Goal: Transaction & Acquisition: Obtain resource

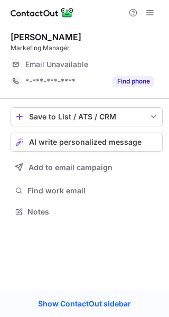
scroll to position [204, 169]
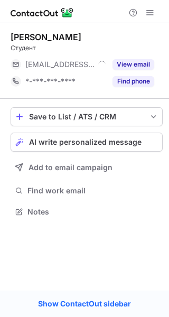
scroll to position [204, 169]
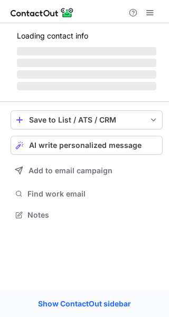
scroll to position [221, 169]
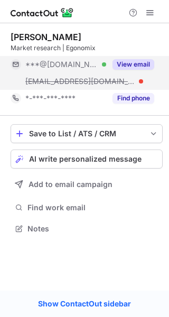
click at [146, 62] on button "View email" at bounding box center [134, 64] width 42 height 11
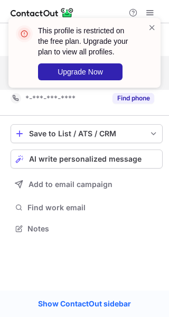
click at [146, 62] on div "This profile is restricted on the free plan. Upgrade your plan to view all prof…" at bounding box center [80, 52] width 135 height 61
click at [153, 28] on span at bounding box center [152, 27] width 8 height 11
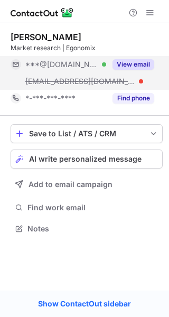
click at [153, 28] on span at bounding box center [152, 27] width 8 height 11
click at [151, 12] on span at bounding box center [150, 12] width 8 height 8
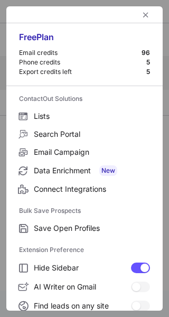
click at [151, 12] on div at bounding box center [84, 14] width 156 height 17
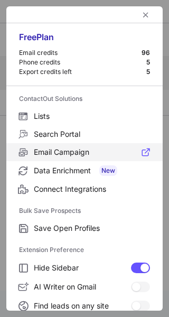
scroll to position [162, 0]
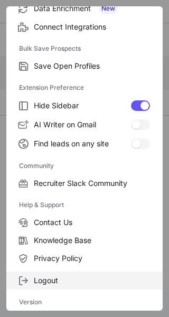
click at [35, 273] on label "Logout" at bounding box center [84, 281] width 156 height 18
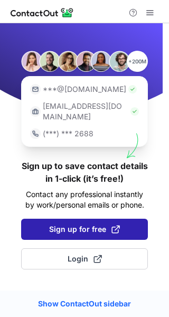
click at [93, 225] on button "Sign up for free" at bounding box center [84, 229] width 127 height 21
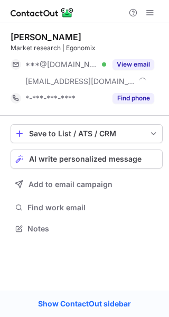
scroll to position [221, 169]
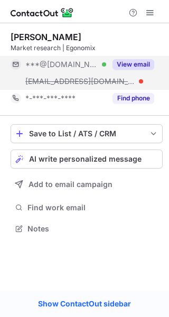
click at [143, 61] on button "View email" at bounding box center [134, 64] width 42 height 11
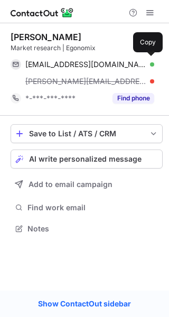
click at [143, 61] on span "georgewhittakercurry@gmail.com" at bounding box center [85, 65] width 121 height 10
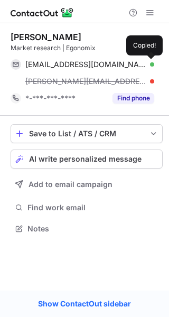
click at [143, 61] on span "georgewhittakercurry@gmail.com" at bounding box center [85, 65] width 121 height 10
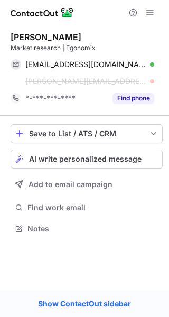
click at [143, 61] on span "georgewhittakercurry@gmail.com" at bounding box center [85, 65] width 121 height 10
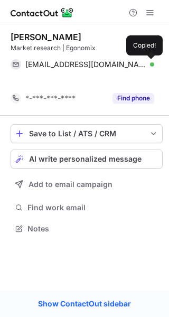
scroll to position [204, 169]
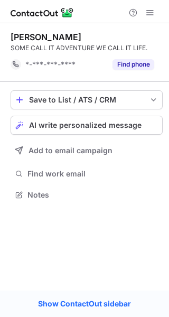
scroll to position [188, 169]
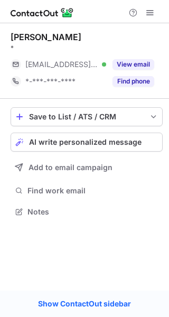
scroll to position [204, 169]
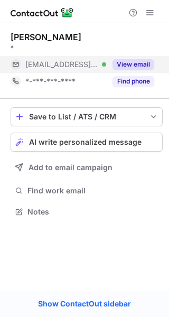
click at [143, 72] on div "View email" at bounding box center [130, 64] width 48 height 17
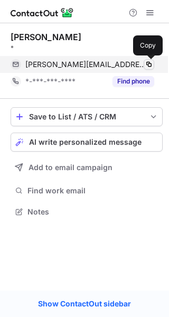
click at [148, 68] on span at bounding box center [149, 64] width 8 height 8
click at [144, 62] on button at bounding box center [149, 64] width 11 height 11
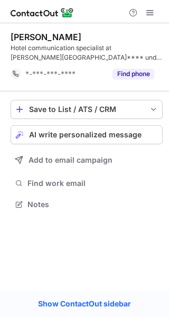
scroll to position [197, 169]
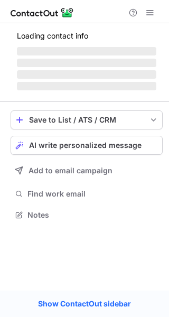
scroll to position [214, 169]
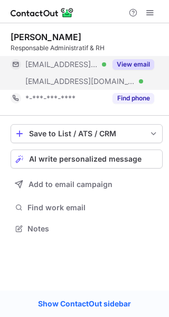
click at [148, 60] on button "View email" at bounding box center [134, 64] width 42 height 11
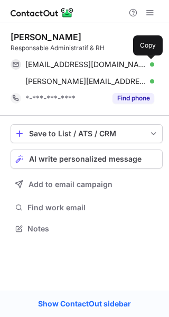
click at [148, 60] on span at bounding box center [149, 64] width 8 height 8
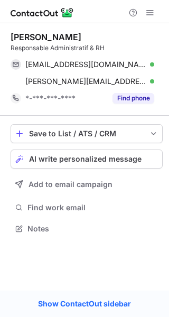
click at [148, 60] on span at bounding box center [149, 64] width 8 height 8
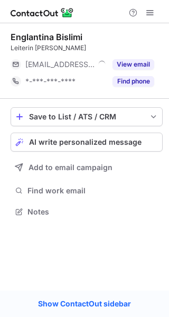
scroll to position [204, 169]
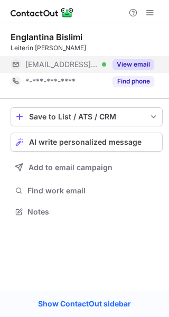
click at [138, 61] on button "View email" at bounding box center [134, 64] width 42 height 11
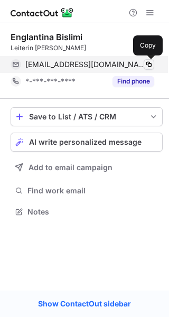
click at [147, 63] on span at bounding box center [149, 64] width 8 height 8
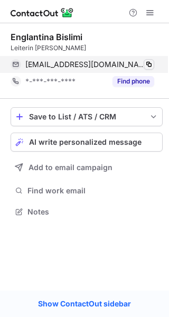
click at [147, 63] on span at bounding box center [149, 64] width 8 height 8
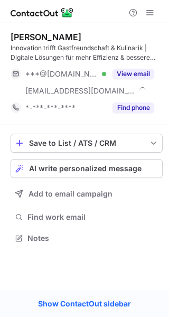
scroll to position [231, 169]
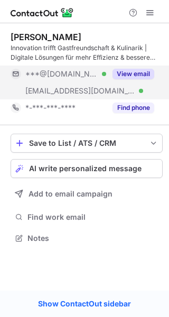
click at [134, 79] on button "View email" at bounding box center [134, 74] width 42 height 11
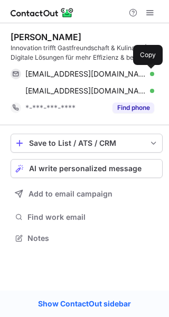
click at [152, 74] on span at bounding box center [149, 74] width 8 height 8
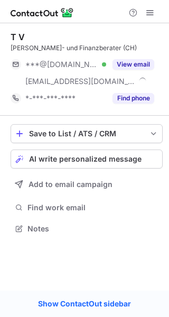
scroll to position [221, 169]
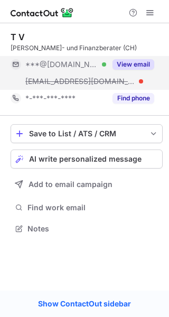
click at [142, 60] on button "View email" at bounding box center [134, 64] width 42 height 11
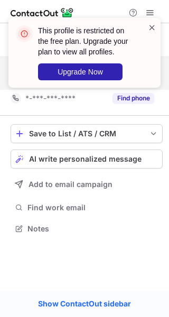
click at [154, 27] on span at bounding box center [152, 27] width 8 height 11
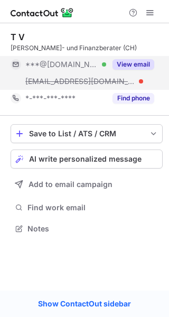
click at [150, 5] on div at bounding box center [84, 11] width 169 height 23
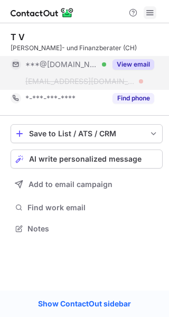
click at [146, 16] on span at bounding box center [150, 12] width 8 height 8
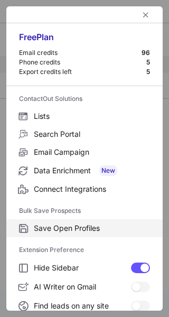
scroll to position [162, 0]
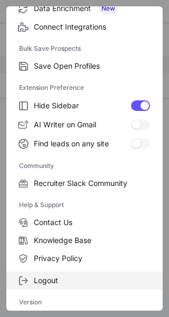
click at [66, 283] on span "Logout" at bounding box center [92, 281] width 116 height 10
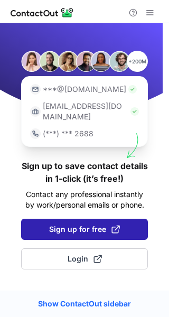
click at [94, 224] on span "Sign up for free" at bounding box center [84, 229] width 71 height 11
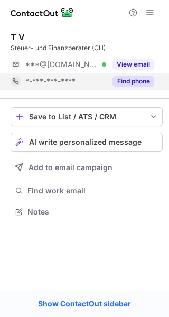
scroll to position [204, 169]
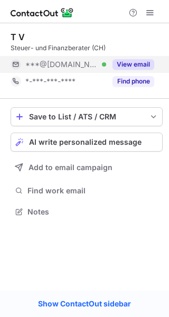
click at [136, 66] on button "View email" at bounding box center [134, 64] width 42 height 11
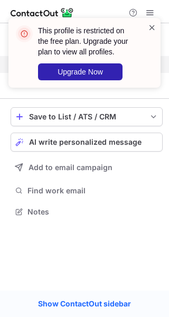
click at [155, 29] on span at bounding box center [152, 27] width 8 height 11
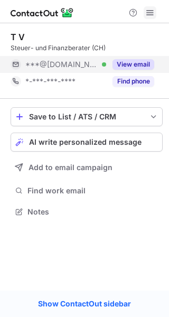
click at [148, 10] on span at bounding box center [150, 12] width 8 height 8
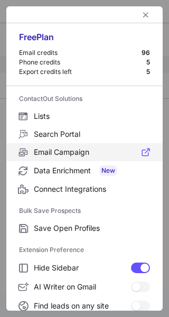
scroll to position [162, 0]
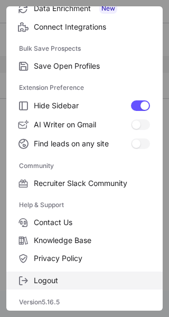
click at [52, 275] on label "Logout" at bounding box center [84, 281] width 156 height 18
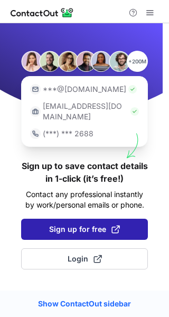
click at [89, 219] on button "Sign up for free" at bounding box center [84, 229] width 127 height 21
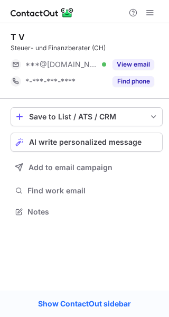
scroll to position [204, 169]
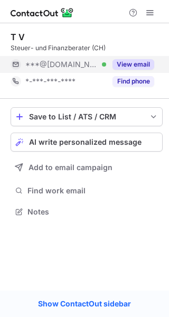
click at [138, 60] on button "View email" at bounding box center [134, 64] width 42 height 11
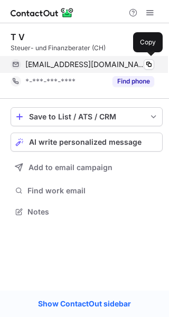
click at [139, 63] on div "[EMAIL_ADDRESS][DOMAIN_NAME] Verified" at bounding box center [89, 65] width 129 height 10
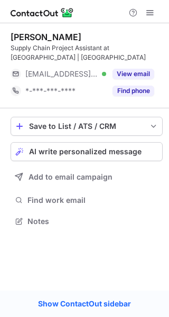
scroll to position [214, 169]
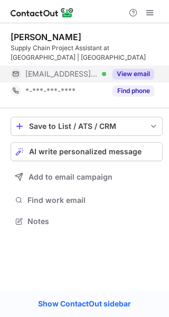
click at [133, 66] on div "View email" at bounding box center [130, 74] width 48 height 17
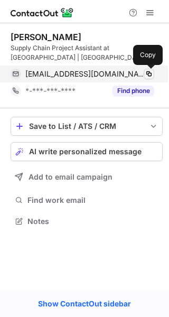
click at [144, 70] on button at bounding box center [149, 74] width 11 height 11
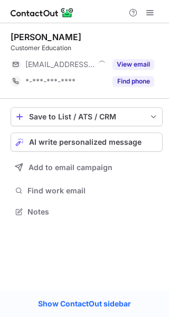
scroll to position [204, 169]
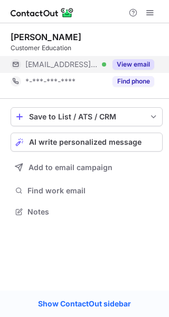
click at [129, 64] on button "View email" at bounding box center [134, 64] width 42 height 11
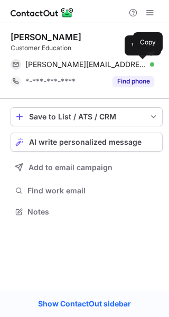
click at [150, 63] on div at bounding box center [152, 64] width 4 height 4
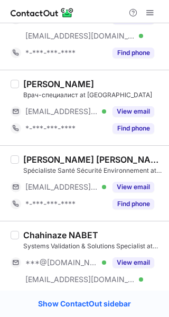
scroll to position [418, 0]
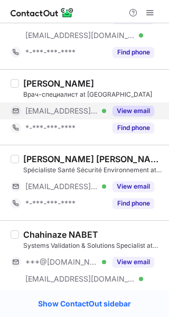
click at [133, 116] on button "View email" at bounding box center [134, 111] width 42 height 11
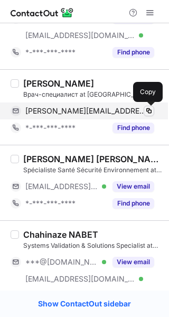
click at [144, 109] on button at bounding box center [149, 111] width 11 height 11
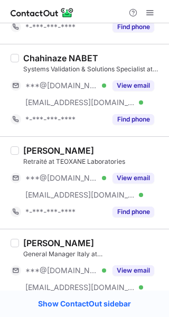
scroll to position [595, 0]
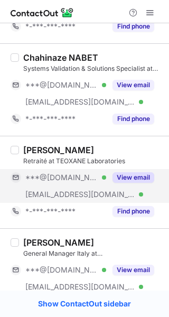
click at [141, 178] on button "View email" at bounding box center [134, 177] width 42 height 11
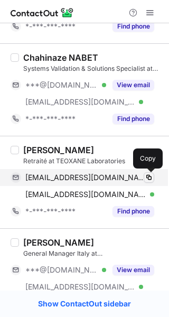
click at [150, 174] on span at bounding box center [149, 177] width 8 height 8
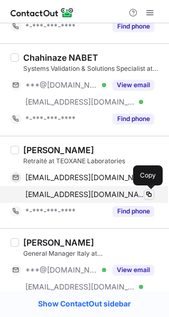
click at [148, 194] on span at bounding box center [149, 194] width 8 height 8
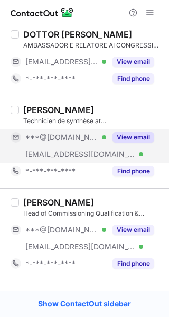
scroll to position [122, 0]
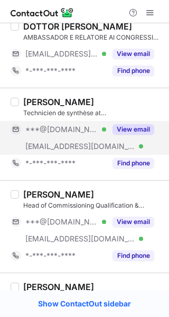
click at [129, 134] on button "View email" at bounding box center [134, 129] width 42 height 11
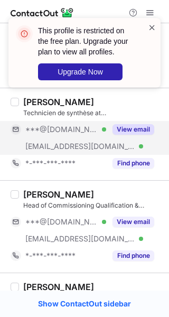
click at [153, 23] on span at bounding box center [152, 27] width 8 height 11
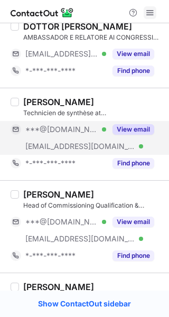
click at [147, 16] on span at bounding box center [150, 12] width 8 height 8
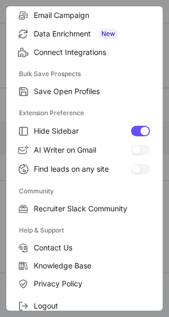
scroll to position [162, 0]
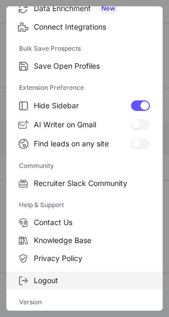
click at [54, 279] on span "Logout" at bounding box center [92, 281] width 116 height 10
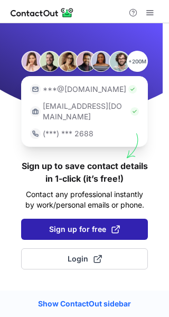
click at [87, 224] on span "Sign up for free" at bounding box center [84, 229] width 71 height 11
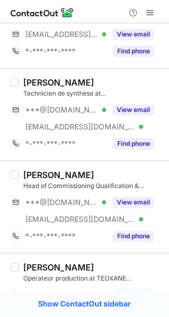
scroll to position [135, 0]
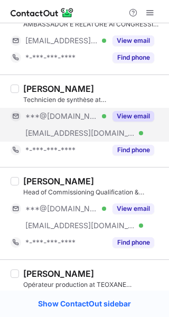
click at [141, 115] on button "View email" at bounding box center [134, 116] width 42 height 11
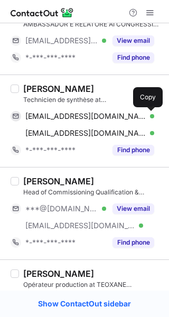
click at [150, 114] on span at bounding box center [149, 116] width 8 height 8
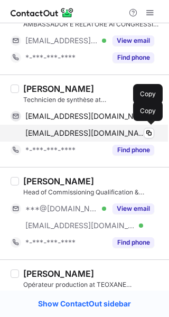
click at [141, 132] on div "[EMAIL_ADDRESS][DOMAIN_NAME] Verified" at bounding box center [89, 133] width 129 height 10
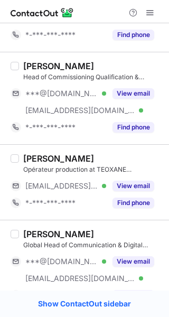
scroll to position [274, 0]
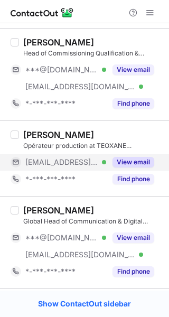
click at [137, 162] on button "View email" at bounding box center [134, 162] width 42 height 11
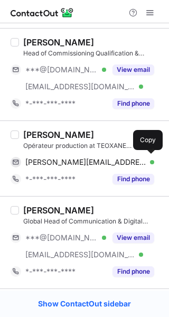
click at [139, 162] on div "h.gueye@teoxane.com Verified" at bounding box center [89, 162] width 129 height 10
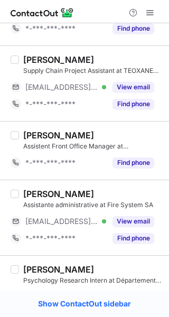
scroll to position [1434, 0]
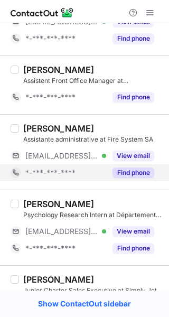
scroll to position [1496, 0]
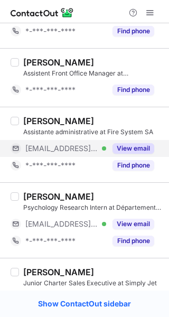
click at [137, 150] on button "View email" at bounding box center [134, 148] width 42 height 11
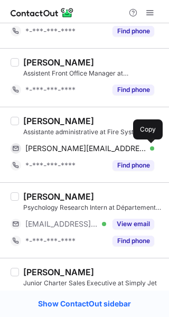
click at [146, 146] on span at bounding box center [149, 148] width 8 height 8
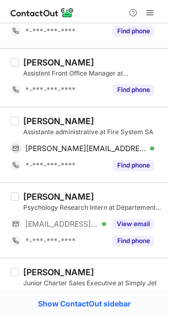
scroll to position [1538, 0]
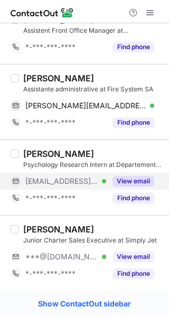
click at [154, 181] on button "View email" at bounding box center [134, 181] width 42 height 11
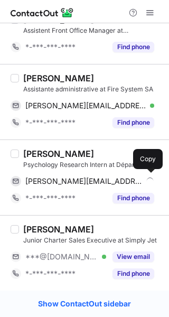
click at [139, 177] on div "lila.wider@chuv.ch" at bounding box center [89, 181] width 129 height 10
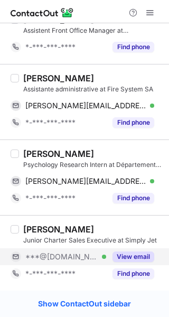
click at [139, 253] on button "View email" at bounding box center [134, 256] width 42 height 11
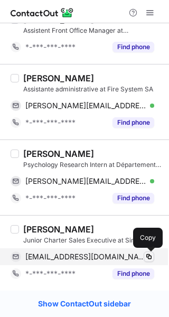
click at [149, 261] on button at bounding box center [149, 256] width 11 height 11
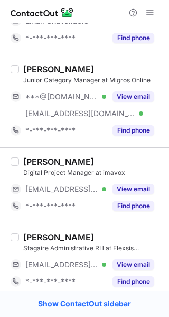
scroll to position [63, 0]
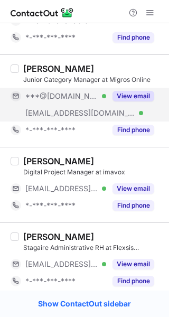
click at [138, 92] on button "View email" at bounding box center [134, 96] width 42 height 11
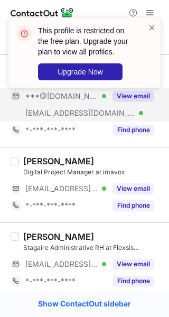
drag, startPoint x: 155, startPoint y: 95, endPoint x: 151, endPoint y: 17, distance: 77.3
click at [151, 17] on div "This profile is restricted on the free plan. Upgrade your plan to view all prof…" at bounding box center [84, 56] width 169 height 99
click at [153, 27] on span at bounding box center [152, 27] width 8 height 11
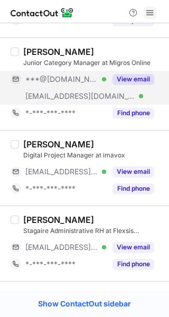
click at [147, 14] on span at bounding box center [150, 12] width 8 height 8
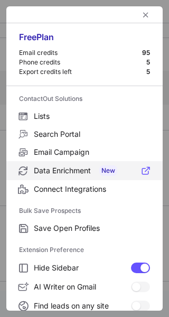
scroll to position [162, 0]
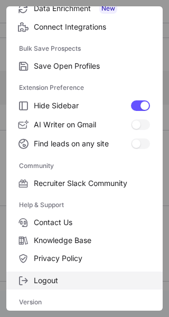
click at [51, 280] on span "Logout" at bounding box center [92, 281] width 116 height 10
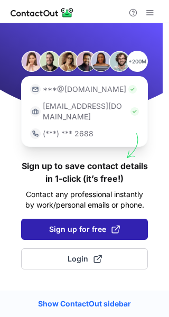
click at [81, 224] on span "Sign up for free" at bounding box center [84, 229] width 71 height 11
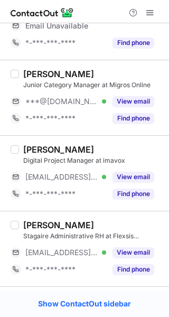
scroll to position [60, 0]
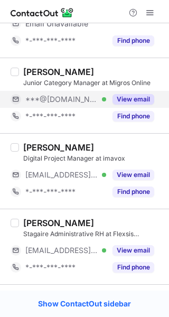
click at [135, 98] on button "View email" at bounding box center [134, 99] width 42 height 11
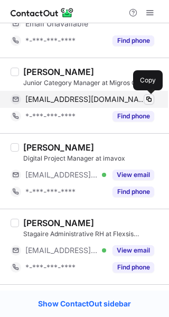
click at [149, 96] on span at bounding box center [149, 99] width 8 height 8
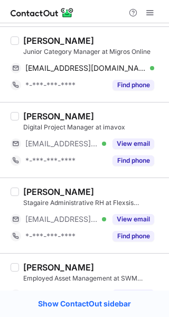
scroll to position [76, 0]
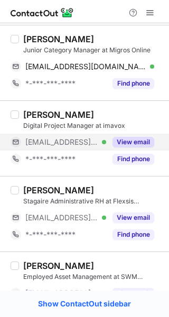
click at [126, 147] on div "View email" at bounding box center [130, 142] width 48 height 17
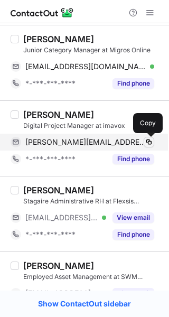
click at [144, 140] on button at bounding box center [149, 142] width 11 height 11
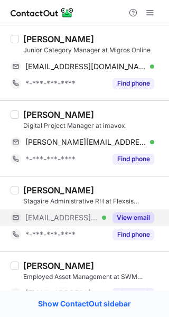
click at [134, 215] on button "View email" at bounding box center [134, 217] width 42 height 11
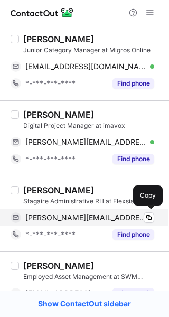
click at [143, 213] on div "talia.mirza@interima.ch Verified" at bounding box center [89, 218] width 129 height 10
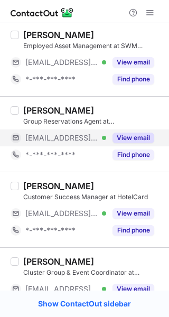
scroll to position [324, 0]
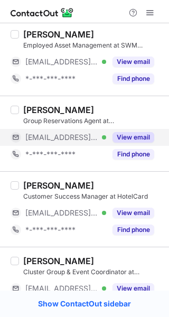
click at [134, 131] on div "View email" at bounding box center [130, 137] width 48 height 17
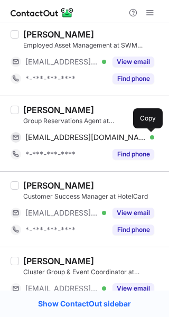
click at [145, 134] on span at bounding box center [149, 137] width 8 height 8
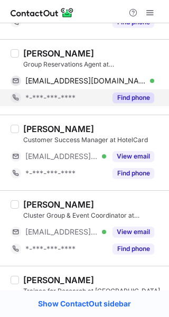
scroll to position [364, 0]
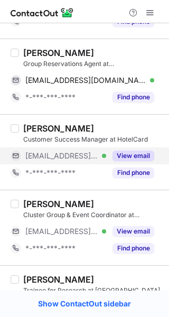
click at [137, 156] on button "View email" at bounding box center [134, 156] width 42 height 11
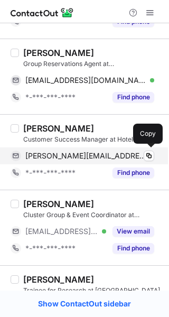
click at [143, 154] on span "michael.baumgartner@hotelcard.ch" at bounding box center [85, 156] width 121 height 10
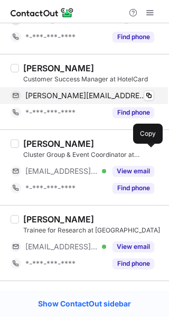
scroll to position [431, 0]
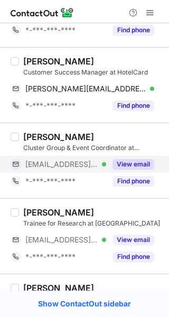
click at [124, 169] on button "View email" at bounding box center [134, 164] width 42 height 11
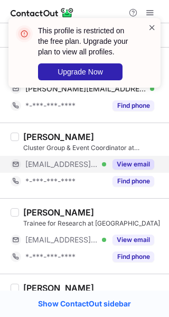
click at [153, 29] on span at bounding box center [152, 27] width 8 height 11
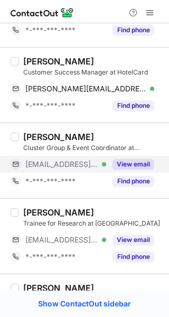
click at [148, 14] on span at bounding box center [150, 12] width 8 height 8
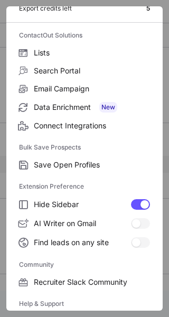
scroll to position [162, 0]
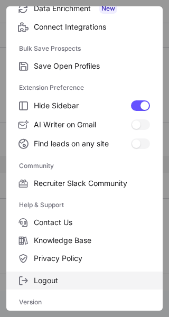
click at [49, 282] on span "Logout" at bounding box center [92, 281] width 116 height 10
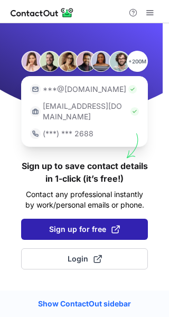
click at [70, 224] on span "Sign up for free" at bounding box center [84, 229] width 71 height 11
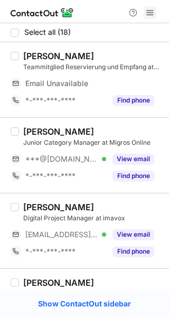
click at [146, 17] on span at bounding box center [150, 12] width 8 height 8
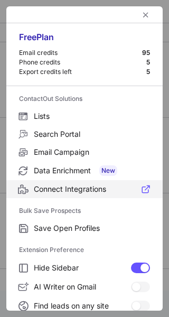
scroll to position [162, 0]
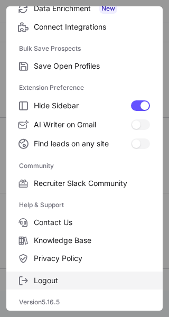
click at [49, 277] on span "Logout" at bounding box center [92, 281] width 116 height 10
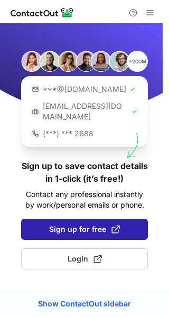
click at [109, 224] on span "Sign up for free" at bounding box center [84, 229] width 71 height 11
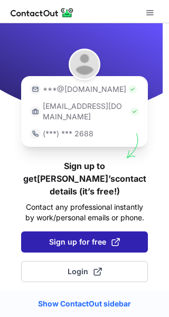
click at [77, 237] on span "Sign up for free" at bounding box center [84, 242] width 71 height 11
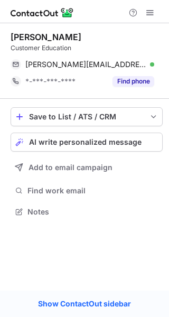
scroll to position [204, 169]
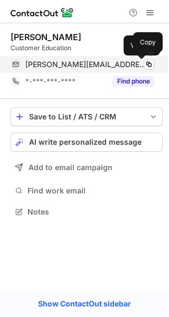
click at [150, 63] on div at bounding box center [152, 64] width 4 height 4
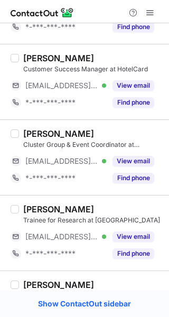
scroll to position [435, 0]
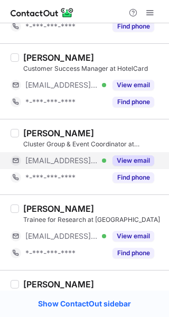
click at [141, 154] on div "View email" at bounding box center [130, 160] width 48 height 17
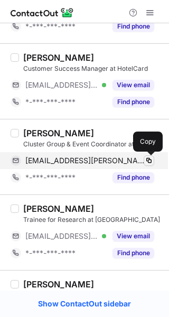
click at [145, 158] on span at bounding box center [149, 160] width 8 height 8
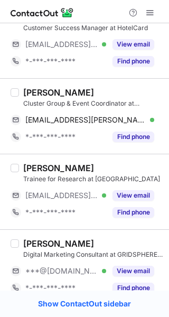
scroll to position [476, 0]
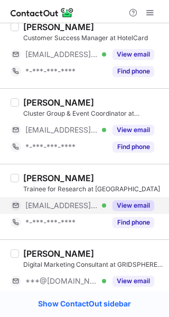
scroll to position [449, 0]
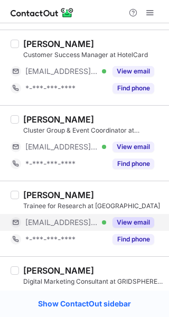
click at [147, 227] on button "View email" at bounding box center [134, 222] width 42 height 11
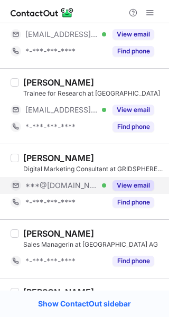
scroll to position [544, 0]
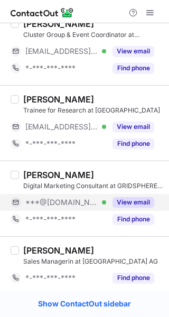
click at [144, 202] on button "View email" at bounding box center [134, 202] width 42 height 11
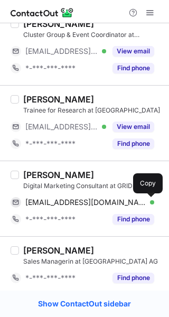
click at [147, 198] on button at bounding box center [149, 202] width 11 height 11
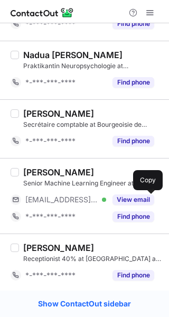
scroll to position [976, 0]
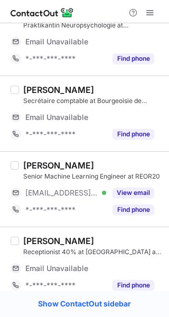
scroll to position [1111, 0]
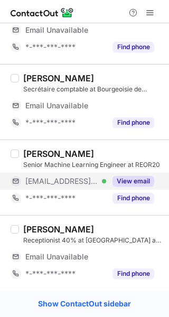
click at [137, 175] on div "View email" at bounding box center [130, 181] width 48 height 17
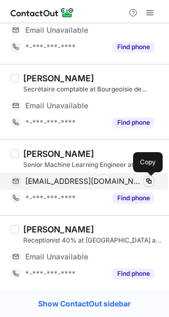
click at [147, 177] on span at bounding box center [149, 181] width 8 height 8
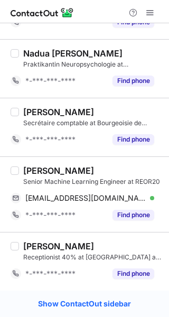
scroll to position [976, 0]
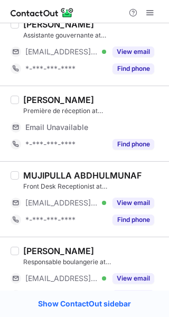
scroll to position [282, 0]
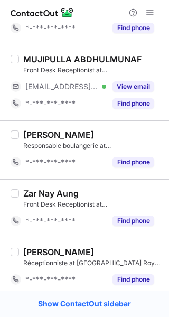
scroll to position [256, 0]
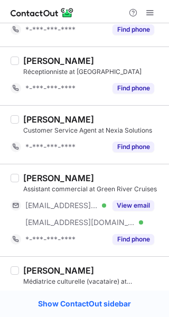
scroll to position [1087, 0]
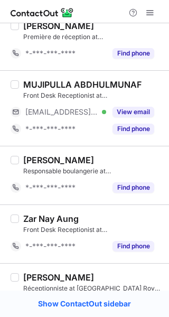
scroll to position [282, 0]
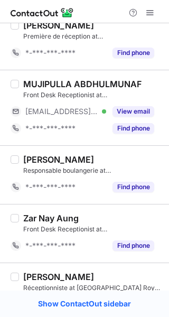
click at [138, 102] on div "MUJIPULLA ABDHULMUNAF Front Desk Receptionist at [GEOGRAPHIC_DATA] [EMAIL_ADDRE…" at bounding box center [91, 108] width 144 height 58
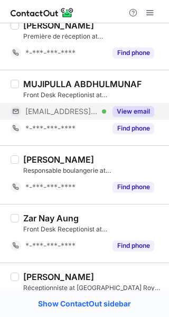
click at [139, 109] on button "View email" at bounding box center [134, 111] width 42 height 11
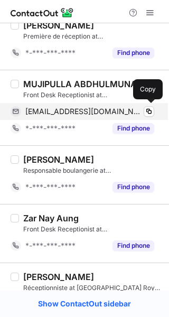
click at [143, 109] on div "[EMAIL_ADDRESS][DOMAIN_NAME]" at bounding box center [89, 112] width 129 height 10
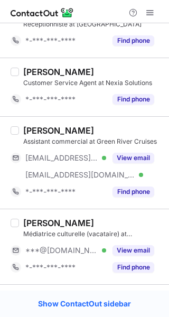
scroll to position [1110, 0]
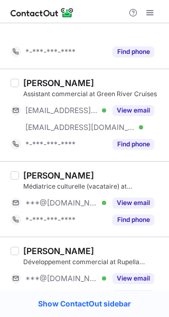
scroll to position [1194, 0]
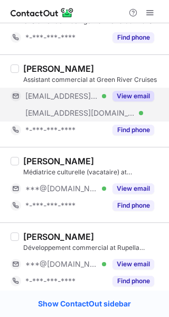
click at [135, 102] on div "View email" at bounding box center [130, 96] width 48 height 17
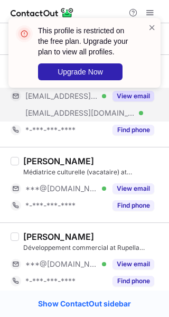
drag, startPoint x: 141, startPoint y: 95, endPoint x: 152, endPoint y: 10, distance: 85.7
click at [152, 10] on div "This profile is restricted on the free plan. Upgrade your plan to view all prof…" at bounding box center [84, 56] width 169 height 99
click at [152, 30] on span at bounding box center [152, 27] width 8 height 11
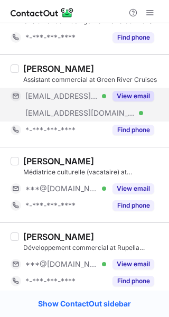
click at [149, 10] on div "This profile is restricted on the free plan. Upgrade your plan to view all prof…" at bounding box center [84, 17] width 169 height 21
click at [149, 10] on span at bounding box center [150, 12] width 8 height 8
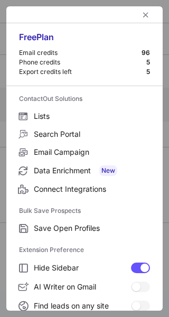
scroll to position [162, 0]
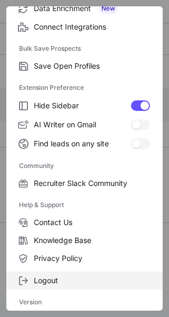
click at [51, 283] on span "Logout" at bounding box center [92, 281] width 116 height 10
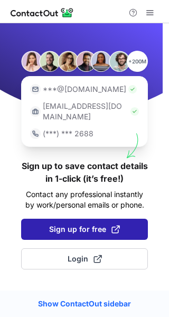
click at [91, 224] on span "Sign up for free" at bounding box center [84, 229] width 71 height 11
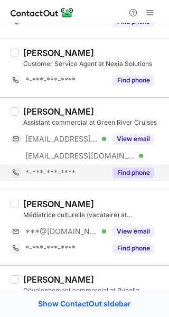
scroll to position [1152, 0]
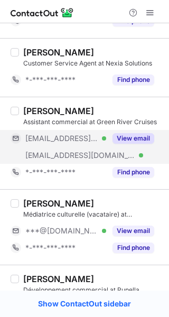
click at [141, 137] on button "View email" at bounding box center [134, 138] width 42 height 11
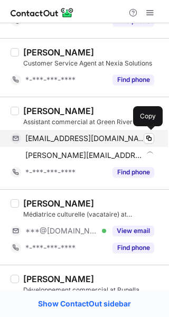
click at [142, 137] on div "tboudon@outlook.fr Verified" at bounding box center [89, 139] width 129 height 10
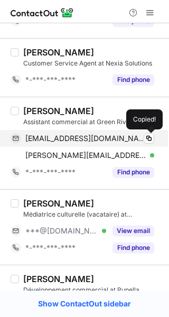
click at [142, 137] on div "tboudon@outlook.fr Verified" at bounding box center [89, 139] width 129 height 10
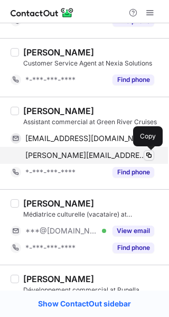
click at [144, 159] on button at bounding box center [149, 155] width 11 height 11
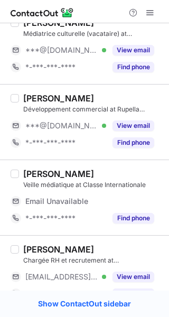
scroll to position [1636, 0]
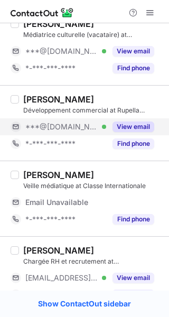
click at [129, 125] on button "View email" at bounding box center [134, 127] width 42 height 11
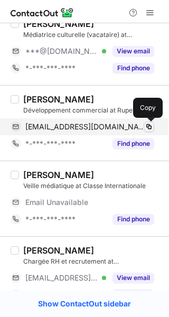
click at [149, 124] on span at bounding box center [149, 127] width 8 height 8
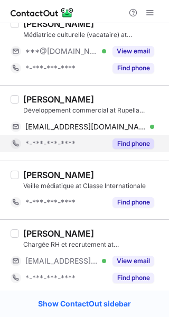
scroll to position [1335, 0]
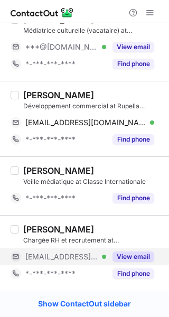
click at [132, 259] on button "View email" at bounding box center [134, 256] width 42 height 11
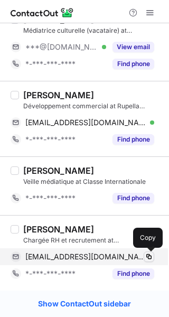
click at [150, 252] on button at bounding box center [149, 256] width 11 height 11
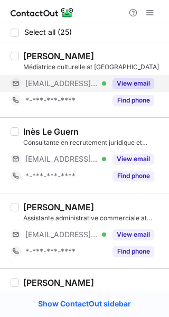
click at [134, 82] on button "View email" at bounding box center [134, 83] width 42 height 11
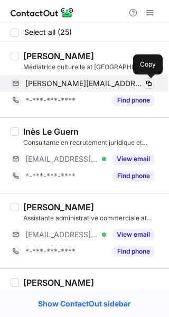
click at [145, 81] on span at bounding box center [149, 83] width 8 height 8
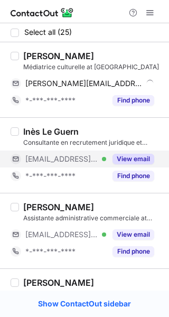
click at [136, 161] on button "View email" at bounding box center [134, 159] width 42 height 11
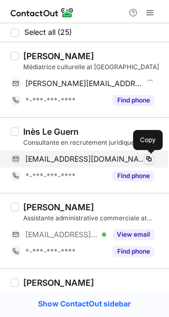
click at [150, 155] on span at bounding box center [149, 159] width 8 height 8
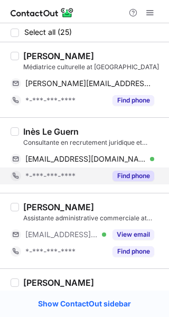
click at [132, 173] on button "Find phone" at bounding box center [134, 176] width 42 height 11
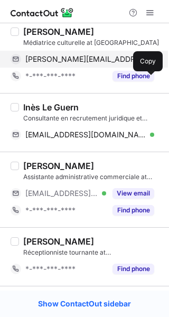
scroll to position [31, 0]
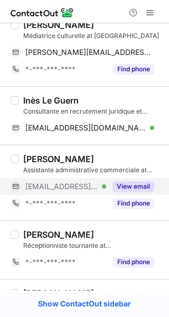
click at [137, 179] on div "View email" at bounding box center [130, 186] width 48 height 17
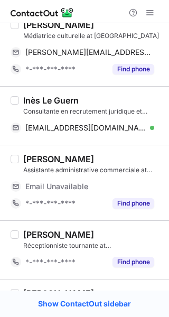
click at [143, 183] on div "Email Unavailable" at bounding box center [89, 186] width 129 height 17
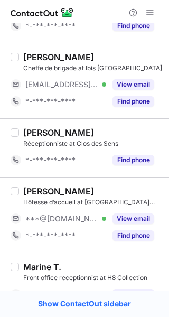
scroll to position [1013, 0]
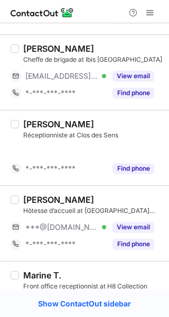
scroll to position [1038, 0]
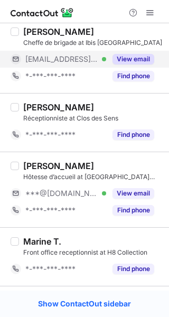
click at [148, 61] on button "View email" at bounding box center [134, 59] width 42 height 11
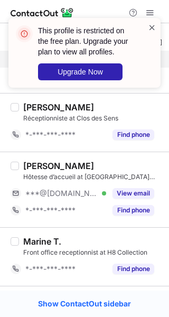
click at [152, 28] on span at bounding box center [152, 27] width 8 height 11
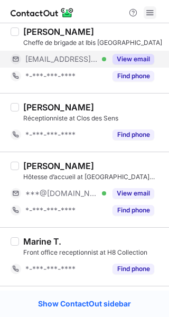
click at [151, 8] on span at bounding box center [150, 12] width 8 height 8
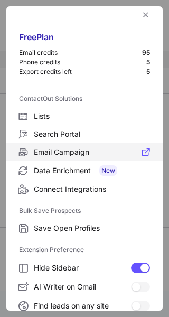
scroll to position [162, 0]
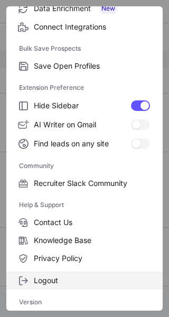
click at [58, 285] on label "Logout" at bounding box center [84, 281] width 156 height 18
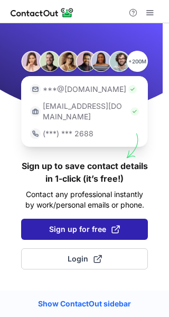
click at [80, 224] on span "Sign up for free" at bounding box center [84, 229] width 71 height 11
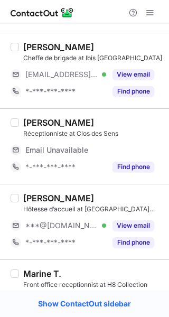
scroll to position [1302, 0]
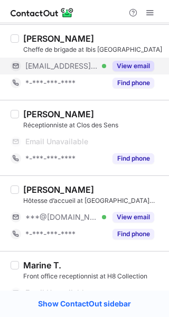
click at [142, 70] on button "View email" at bounding box center [134, 66] width 42 height 11
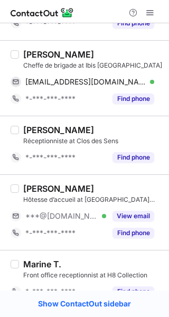
scroll to position [1022, 0]
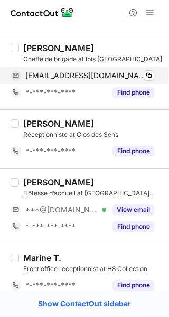
click at [143, 74] on span "victoria.piedbois@accorhotels.com" at bounding box center [85, 76] width 121 height 10
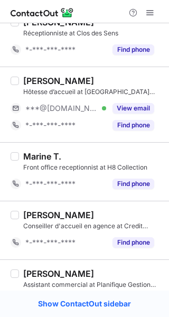
scroll to position [1124, 0]
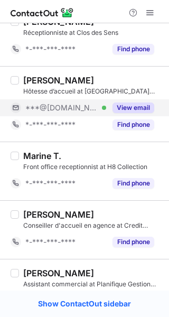
click at [138, 100] on div "View email" at bounding box center [130, 107] width 48 height 17
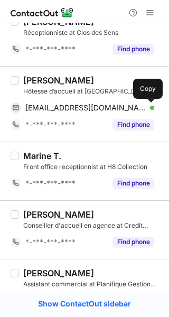
click at [146, 107] on span at bounding box center [149, 108] width 8 height 8
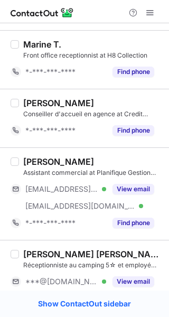
scroll to position [1243, 0]
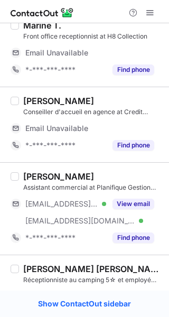
scroll to position [1657, 0]
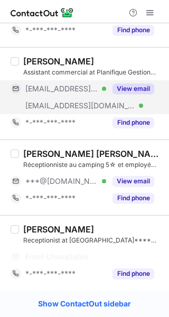
click at [133, 90] on button "View email" at bounding box center [134, 88] width 42 height 11
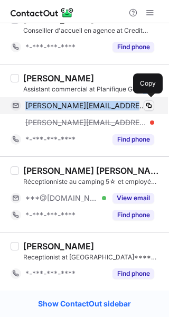
drag, startPoint x: 144, startPoint y: 88, endPoint x: 145, endPoint y: 105, distance: 16.9
click at [145, 105] on div "Nicolas CENTONZE Assistant commercial at Planifique Gestion Privée nicolas.cent…" at bounding box center [91, 110] width 144 height 75
click at [145, 105] on span at bounding box center [149, 105] width 8 height 8
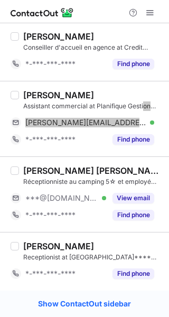
scroll to position [1302, 0]
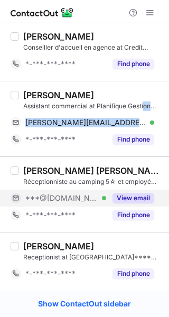
click at [135, 198] on button "View email" at bounding box center [134, 198] width 42 height 11
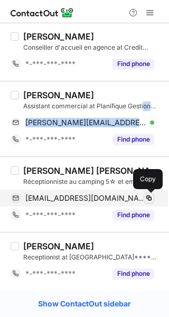
click at [147, 195] on span at bounding box center [149, 198] width 8 height 8
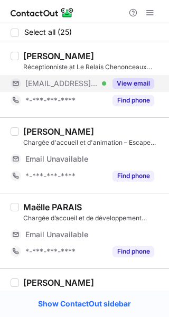
click at [136, 89] on div "View email" at bounding box center [130, 83] width 48 height 17
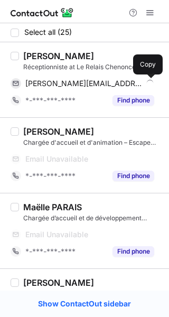
click at [146, 85] on span at bounding box center [149, 83] width 8 height 8
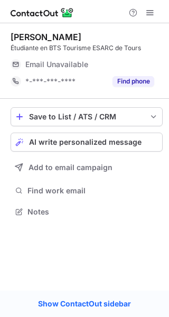
scroll to position [204, 169]
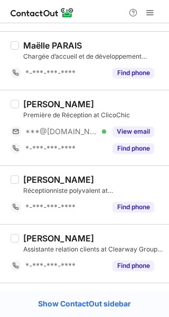
scroll to position [128, 0]
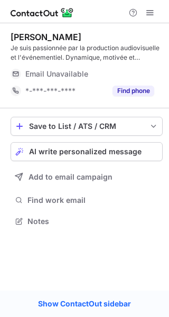
scroll to position [214, 169]
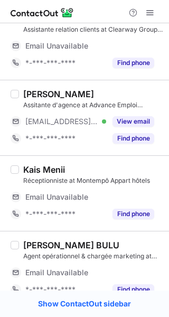
scroll to position [417, 0]
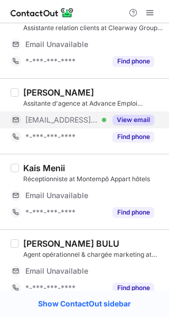
click at [147, 116] on button "View email" at bounding box center [134, 120] width 42 height 11
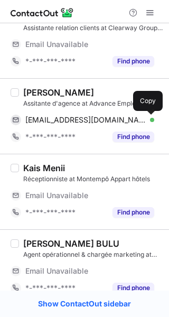
click at [147, 116] on span at bounding box center [149, 120] width 8 height 8
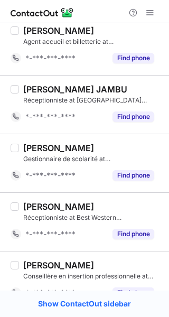
scroll to position [704, 0]
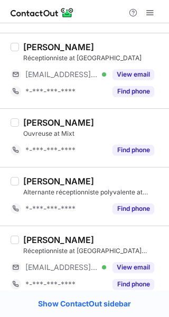
scroll to position [1039, 0]
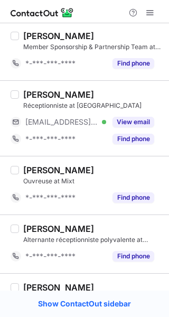
scroll to position [993, 0]
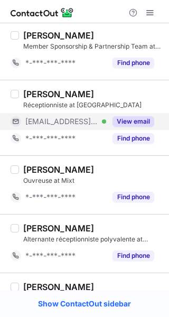
click at [136, 118] on button "View email" at bounding box center [134, 121] width 42 height 11
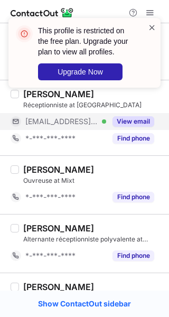
click at [155, 27] on span at bounding box center [152, 27] width 8 height 11
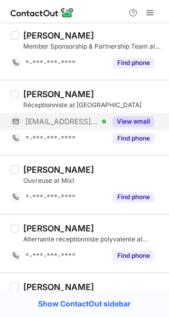
click at [147, 14] on div "This profile is restricted on the free plan. Upgrade your plan to view all prof…" at bounding box center [84, 56] width 169 height 99
click at [147, 14] on span at bounding box center [150, 12] width 8 height 8
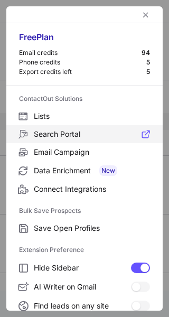
scroll to position [162, 0]
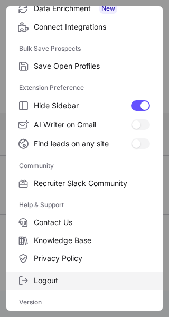
click at [50, 275] on label "Logout" at bounding box center [84, 281] width 156 height 18
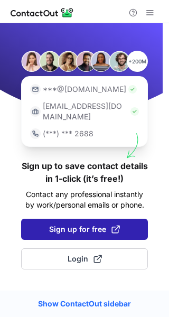
click at [83, 219] on button "Sign up for free" at bounding box center [84, 229] width 127 height 21
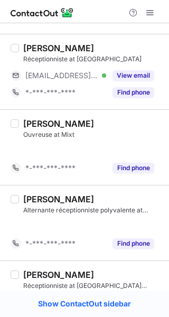
scroll to position [1056, 0]
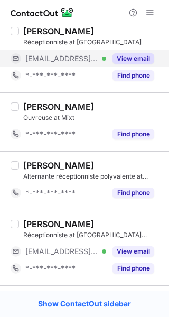
click at [143, 60] on button "View email" at bounding box center [134, 58] width 42 height 11
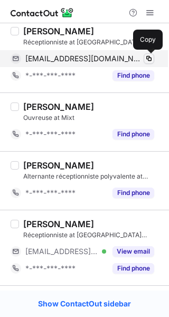
click at [148, 54] on span at bounding box center [149, 58] width 8 height 8
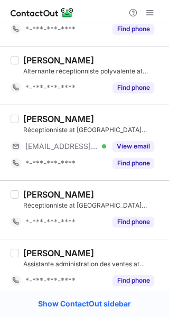
scroll to position [1161, 0]
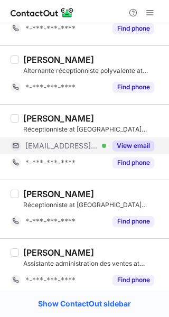
click at [142, 147] on button "View email" at bounding box center [134, 146] width 42 height 11
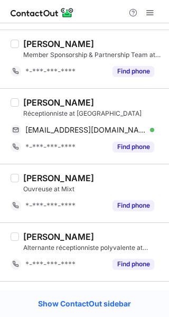
scroll to position [982, 0]
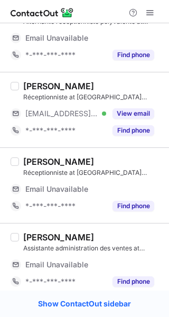
scroll to position [1481, 0]
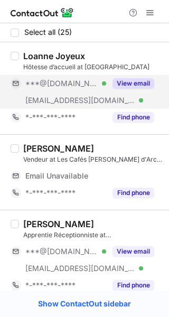
click at [147, 76] on div "View email" at bounding box center [130, 83] width 48 height 17
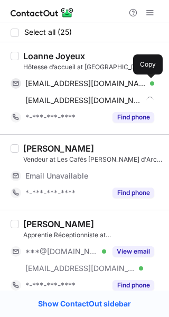
click at [145, 83] on span at bounding box center [149, 83] width 8 height 8
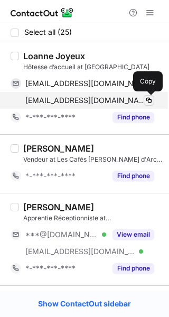
click at [145, 100] on span at bounding box center [149, 100] width 8 height 8
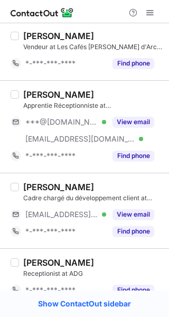
scroll to position [126, 0]
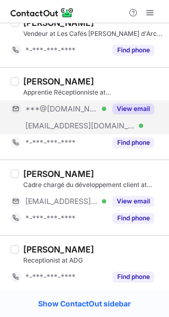
click at [136, 110] on button "View email" at bounding box center [134, 109] width 42 height 11
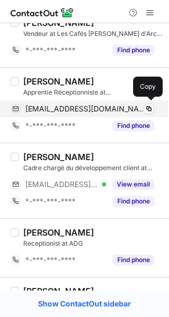
click at [142, 109] on div "vroux531@gmail.com Verified" at bounding box center [89, 109] width 129 height 10
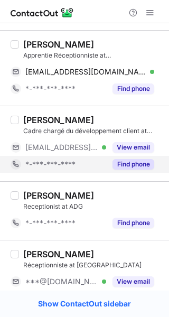
scroll to position [164, 0]
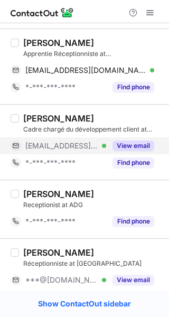
click at [136, 141] on button "View email" at bounding box center [134, 146] width 42 height 11
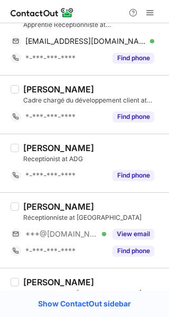
scroll to position [200, 0]
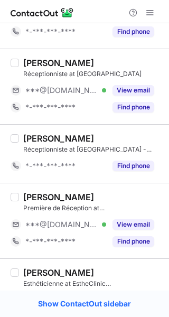
scroll to position [337, 0]
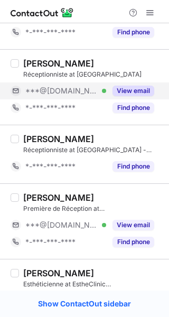
click at [141, 95] on button "View email" at bounding box center [134, 91] width 42 height 11
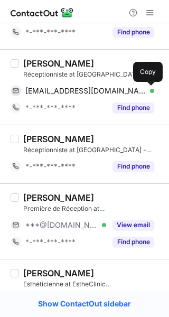
click at [145, 90] on span at bounding box center [149, 91] width 8 height 8
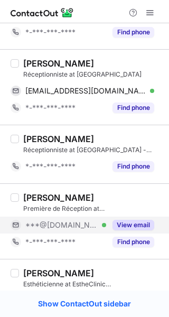
click at [132, 226] on button "View email" at bounding box center [134, 225] width 42 height 11
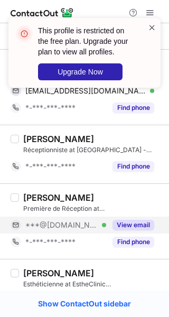
click at [153, 29] on span at bounding box center [152, 27] width 8 height 11
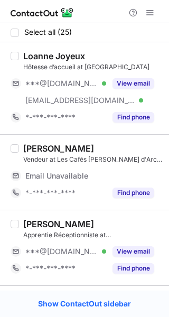
click at [148, 26] on div "Select all (25)" at bounding box center [84, 32] width 169 height 19
click at [147, 17] on span at bounding box center [150, 12] width 8 height 8
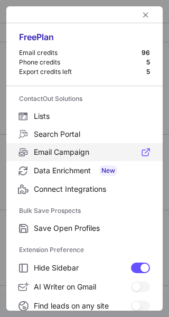
scroll to position [162, 0]
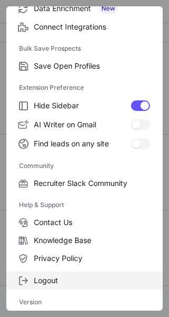
click at [54, 276] on span "Logout" at bounding box center [92, 281] width 116 height 10
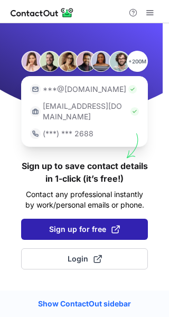
click at [92, 224] on span "Sign up for free" at bounding box center [84, 229] width 71 height 11
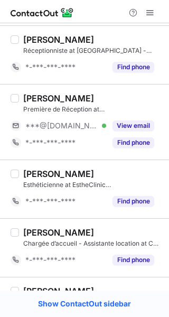
scroll to position [424, 0]
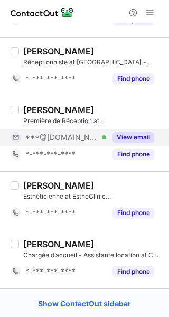
click at [141, 129] on div "View email" at bounding box center [130, 137] width 48 height 17
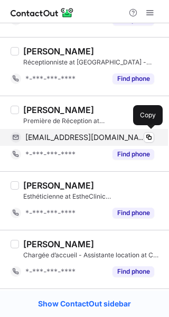
click at [140, 137] on div "irinacorinabalan@gmail.com Verified" at bounding box center [89, 138] width 129 height 10
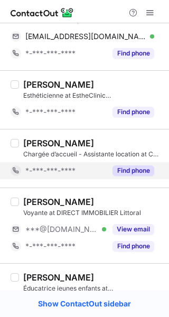
scroll to position [517, 0]
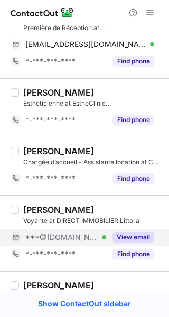
click at [140, 230] on div "View email" at bounding box center [130, 237] width 48 height 17
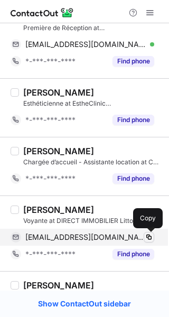
click at [144, 236] on button at bounding box center [149, 237] width 11 height 11
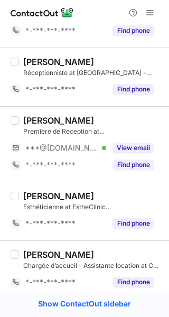
scroll to position [413, 0]
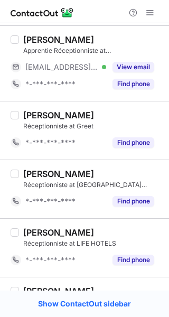
scroll to position [1235, 0]
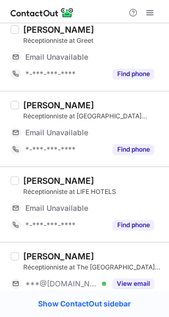
scroll to position [1674, 0]
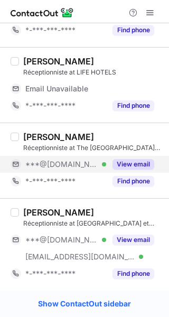
click at [135, 161] on button "View email" at bounding box center [134, 164] width 42 height 11
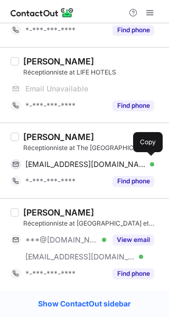
click at [143, 165] on div "liabinet@gmail.com Verified" at bounding box center [89, 165] width 129 height 10
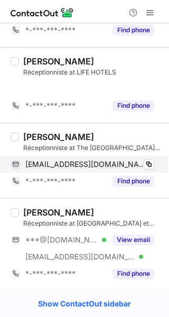
scroll to position [1386, 0]
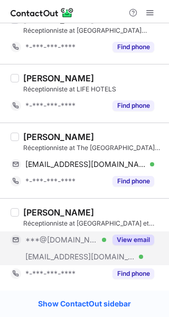
click at [133, 237] on button "View email" at bounding box center [134, 240] width 42 height 11
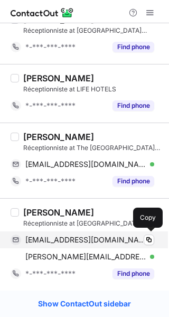
click at [143, 237] on div "pauliinevid@gmail.com Verified" at bounding box center [89, 240] width 129 height 10
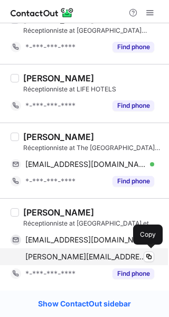
click at [143, 257] on span "pauline.vidal@grand-hotel-orleans.fr" at bounding box center [85, 257] width 121 height 10
